Goal: Information Seeking & Learning: Learn about a topic

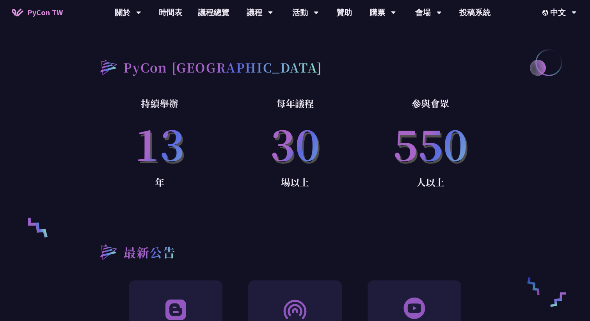
scroll to position [449, 0]
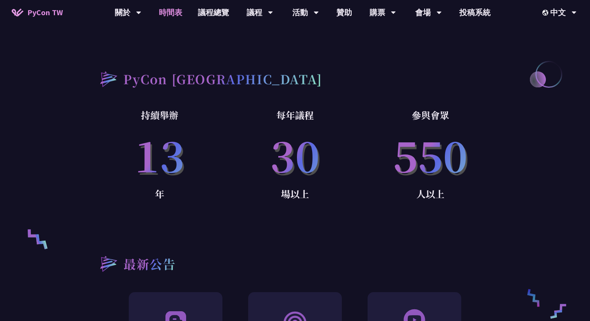
click at [180, 12] on link "時間表" at bounding box center [170, 12] width 39 height 25
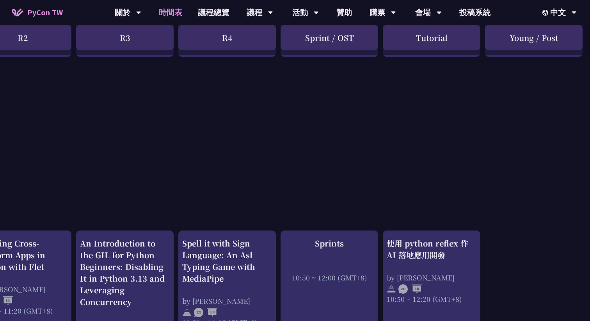
scroll to position [0, 238]
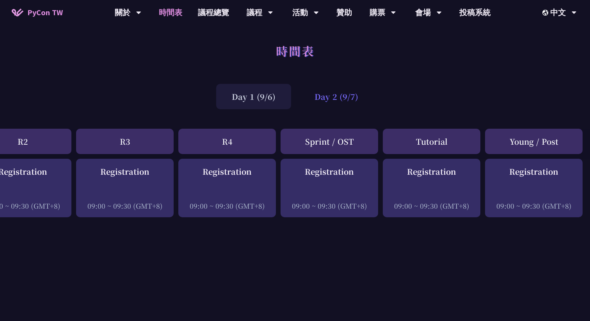
click at [320, 89] on div "Day 2 (9/7)" at bounding box center [336, 96] width 75 height 25
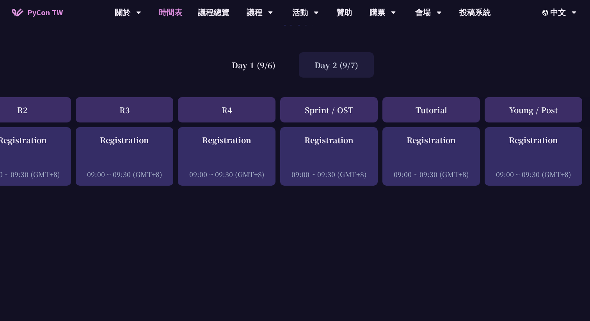
scroll to position [0, 239]
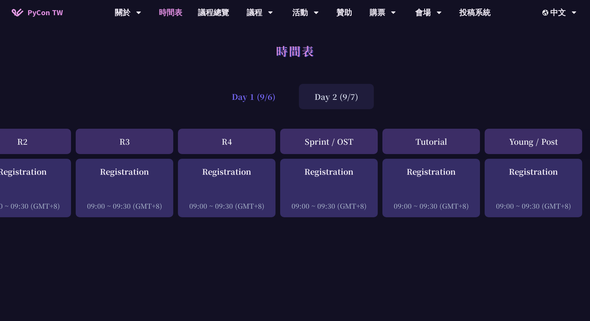
click at [250, 99] on div "Day 1 (9/6)" at bounding box center [253, 96] width 75 height 25
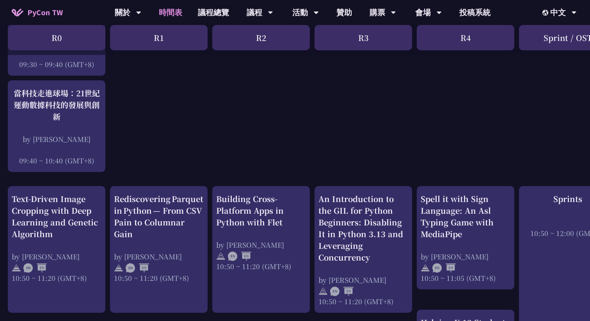
scroll to position [206, 0]
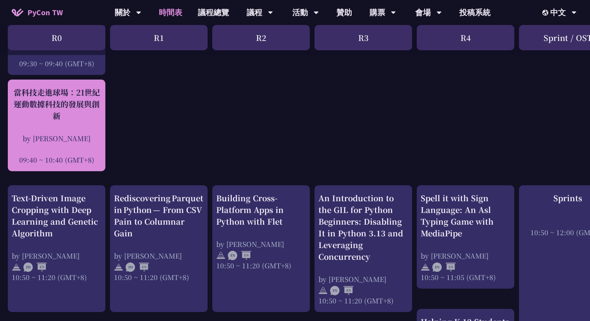
click at [78, 114] on div "當科技走進球場：21世紀運動數據科技的發展與創新" at bounding box center [57, 104] width 90 height 35
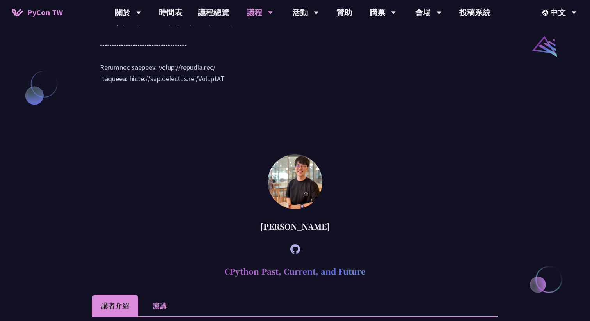
scroll to position [875, 0]
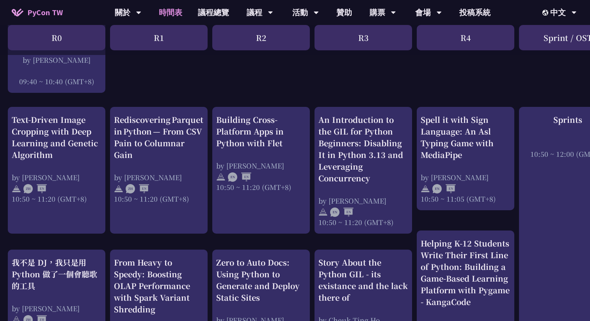
scroll to position [289, 0]
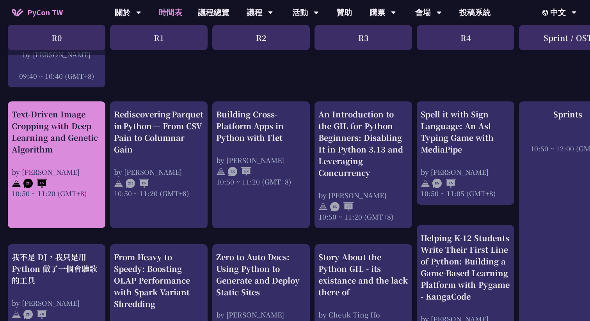
click at [70, 130] on div "Text-Driven Image Cropping with Deep Learning and Genetic Algorithm" at bounding box center [57, 131] width 90 height 47
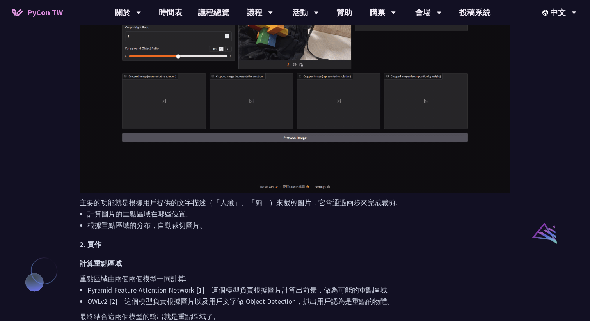
scroll to position [458, 0]
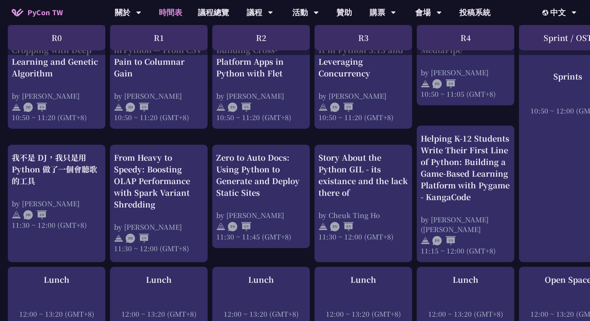
scroll to position [394, 0]
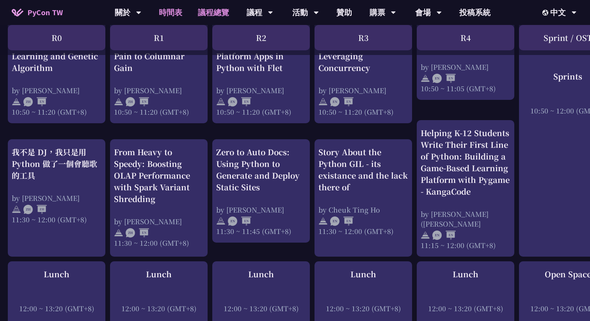
click at [207, 7] on link "議程總覽" at bounding box center [213, 12] width 47 height 25
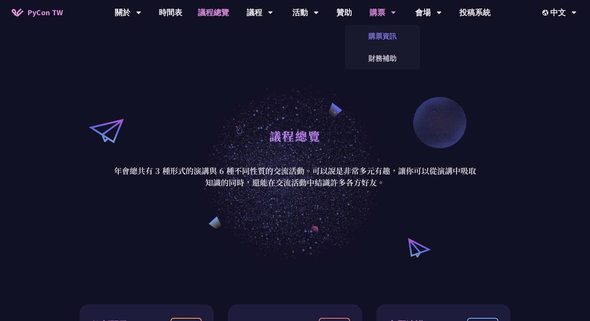
click at [386, 39] on link "購票資訊" at bounding box center [382, 36] width 75 height 18
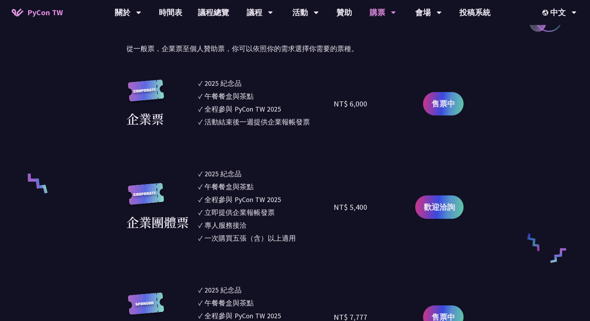
scroll to position [424, 0]
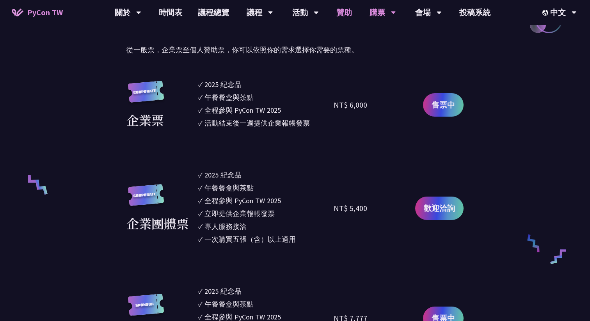
click at [344, 16] on link "贊助" at bounding box center [344, 12] width 31 height 25
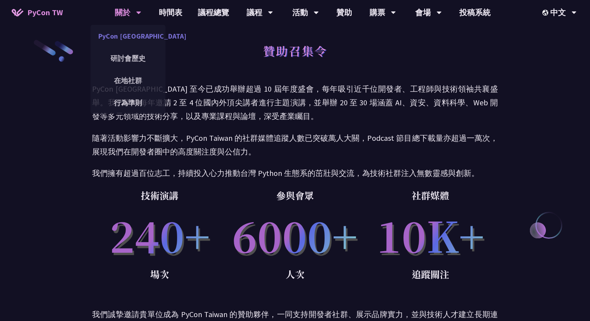
click at [128, 32] on link "PyCon [GEOGRAPHIC_DATA]" at bounding box center [128, 36] width 75 height 18
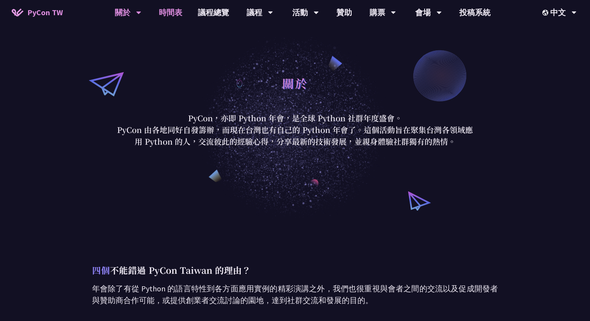
click at [172, 15] on link "時間表" at bounding box center [170, 12] width 39 height 25
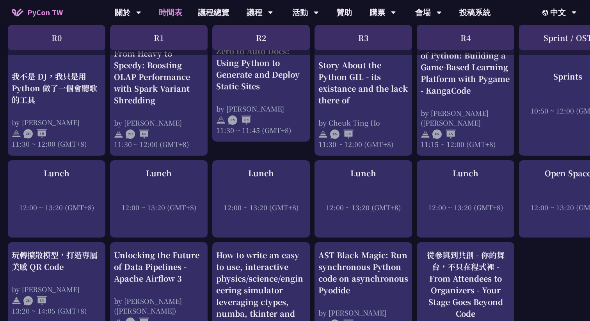
scroll to position [441, 0]
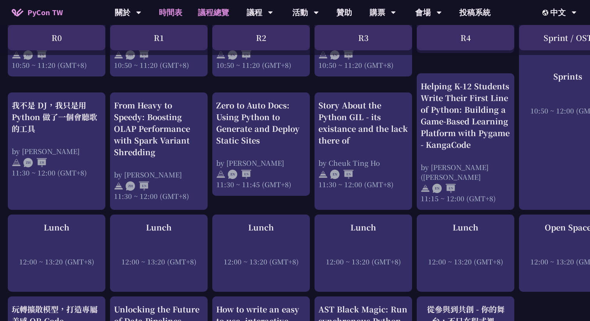
click at [221, 17] on link "議程總覽" at bounding box center [213, 12] width 47 height 25
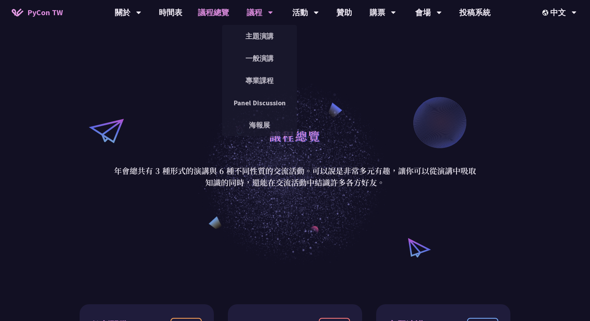
click at [141, 16] on div "議程" at bounding box center [128, 12] width 27 height 25
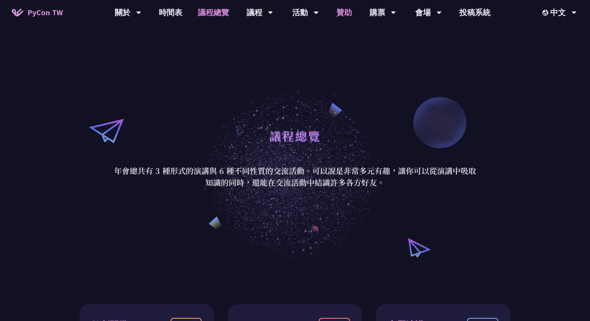
click at [339, 14] on link "贊助" at bounding box center [344, 12] width 31 height 25
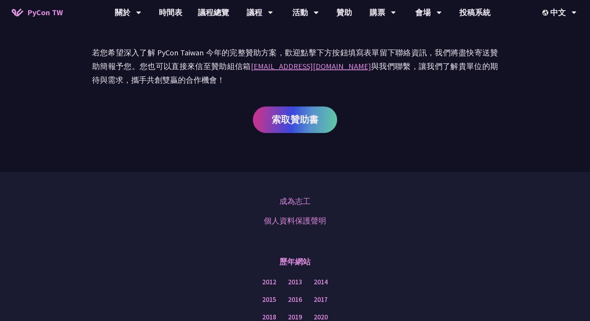
scroll to position [577, 0]
